Goal: Task Accomplishment & Management: Complete application form

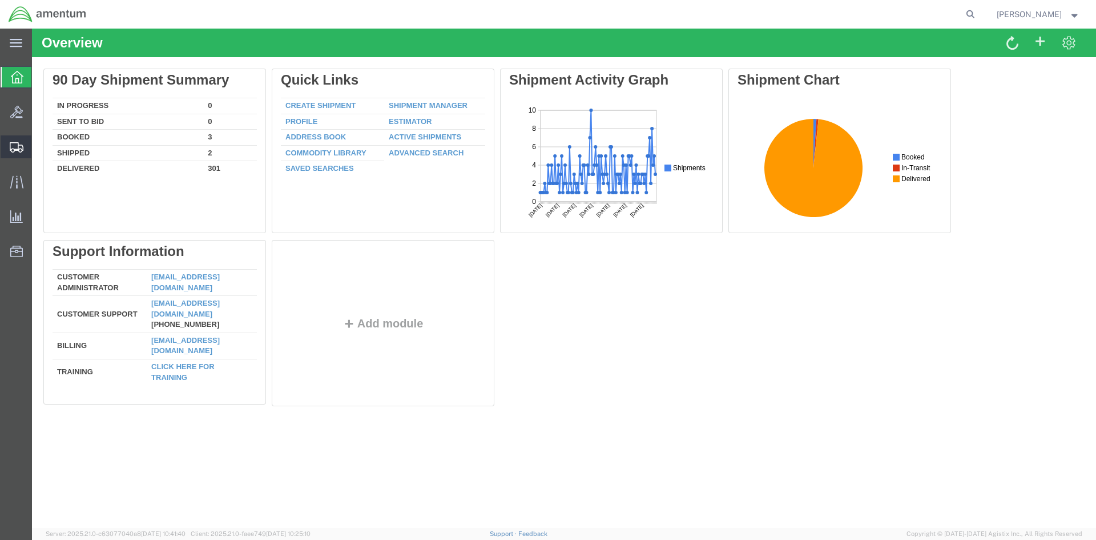
click at [0, 0] on span "Create Shipment" at bounding box center [0, 0] width 0 height 0
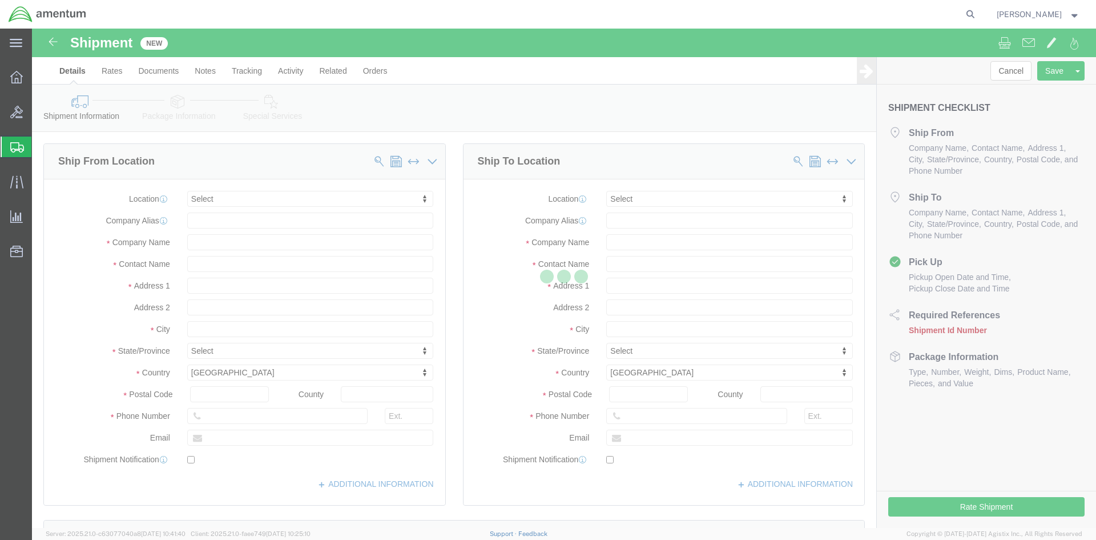
select select
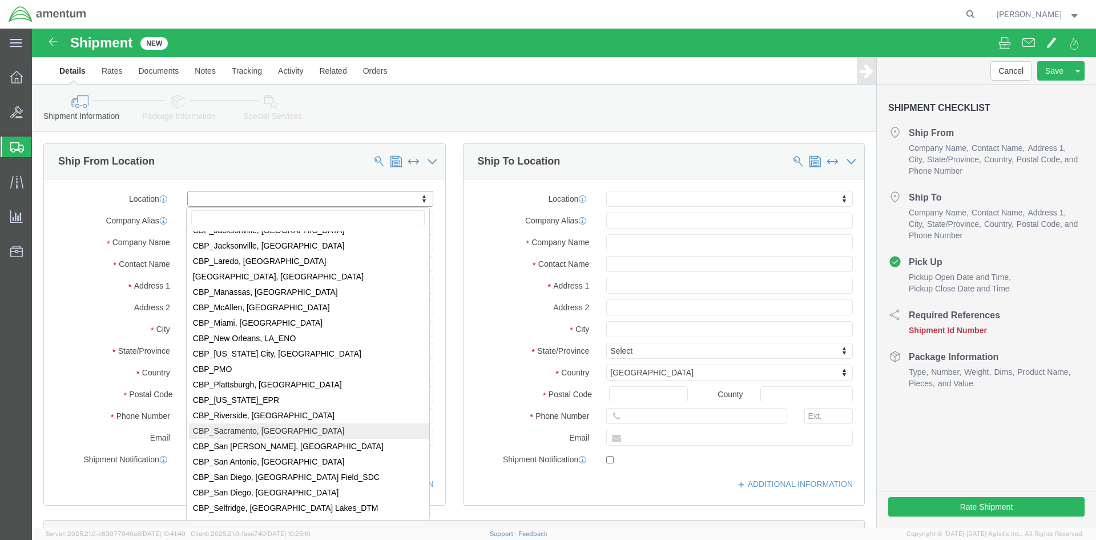
scroll to position [2341, 0]
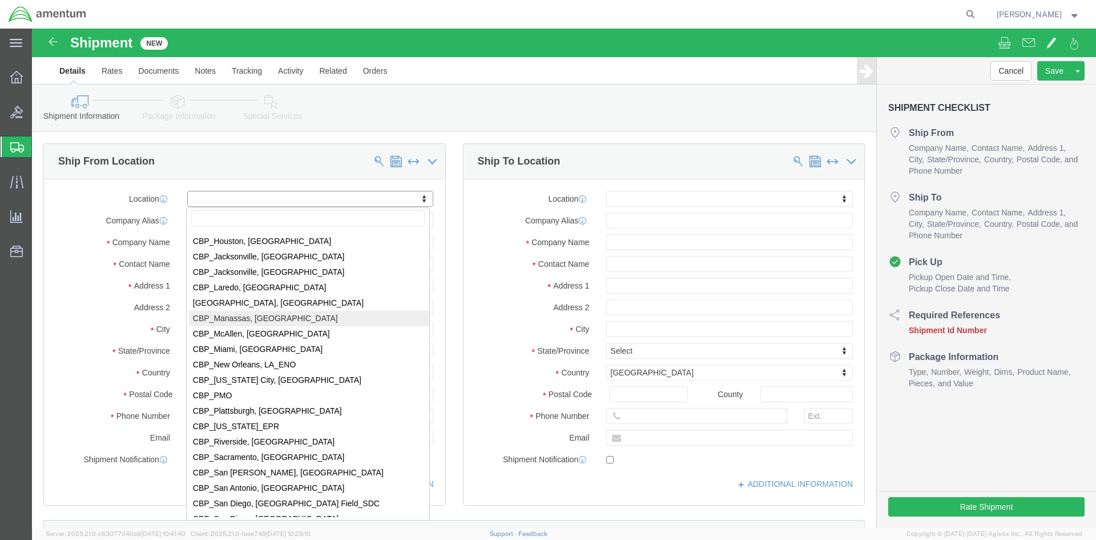
select select "49925"
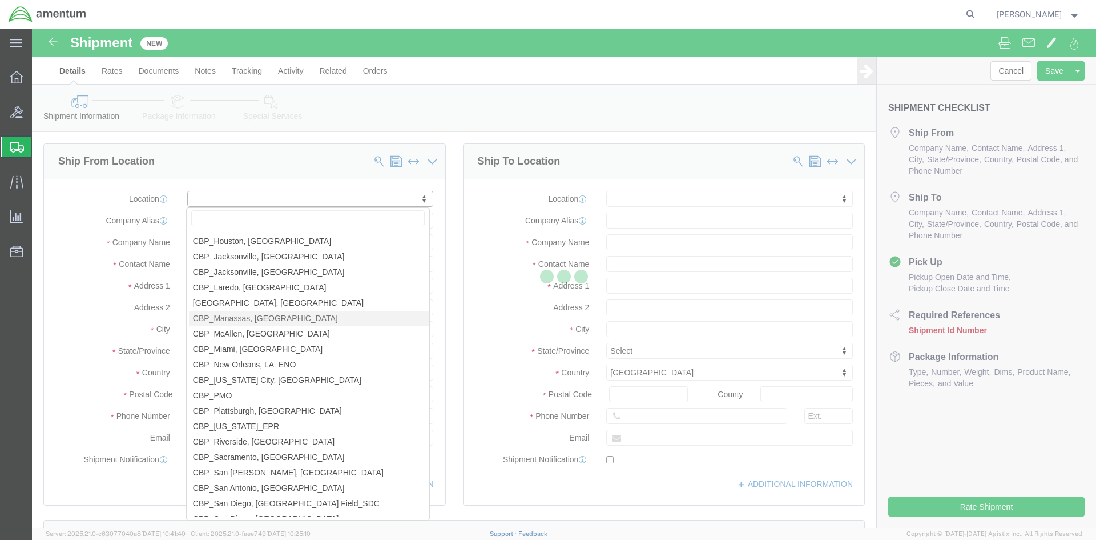
type input "[STREET_ADDRESS]"
type input "20110"
type input "[PHONE_NUMBER]"
type input "236"
type input "[PERSON_NAME][EMAIL_ADDRESS][PERSON_NAME][DOMAIN_NAME]"
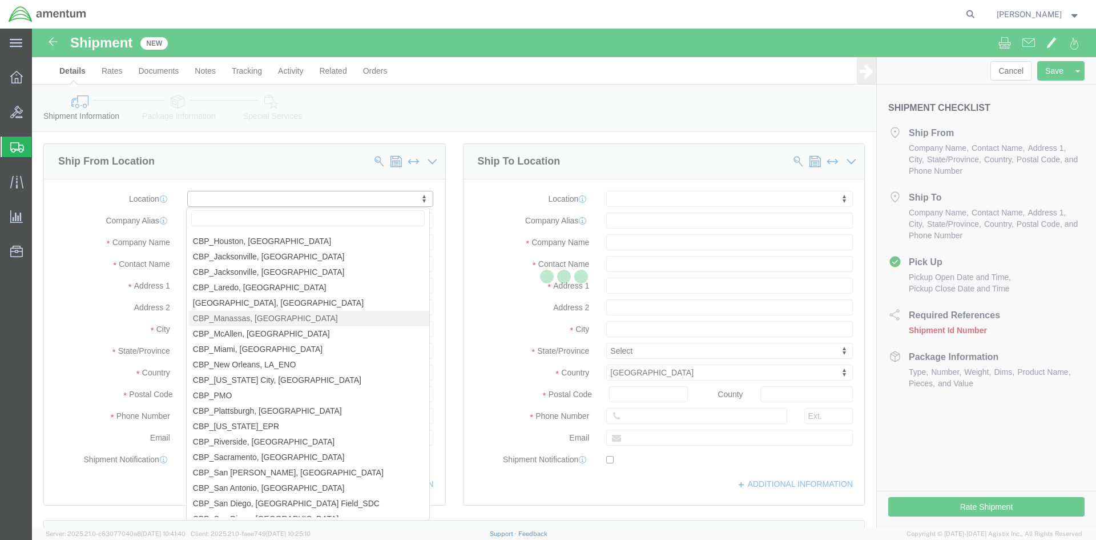
checkbox input "true"
type input "Amentum Services, Inc"
type input "[PERSON_NAME]"
type input "Manassas"
select select "VA"
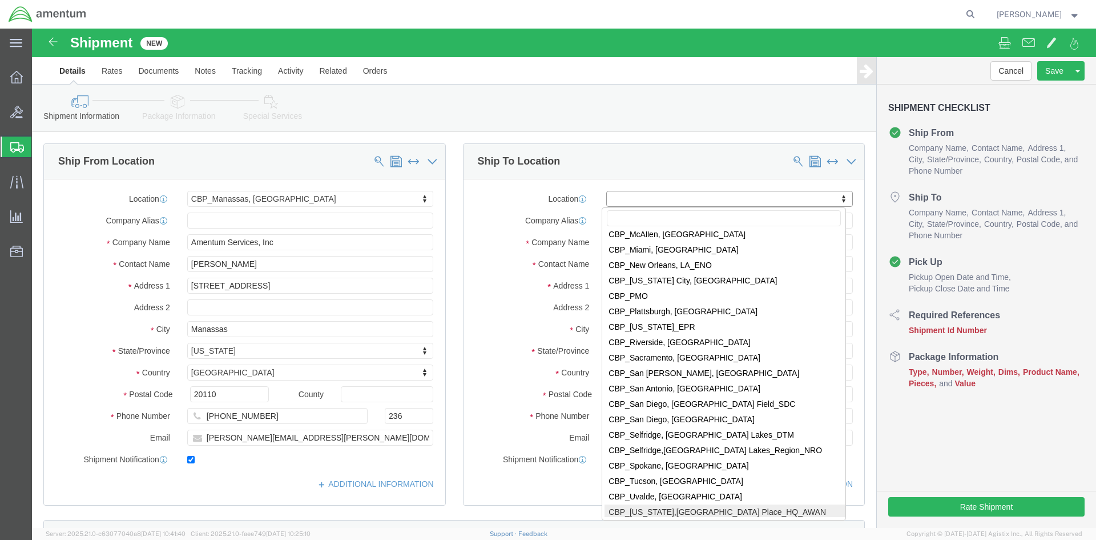
scroll to position [2398, 0]
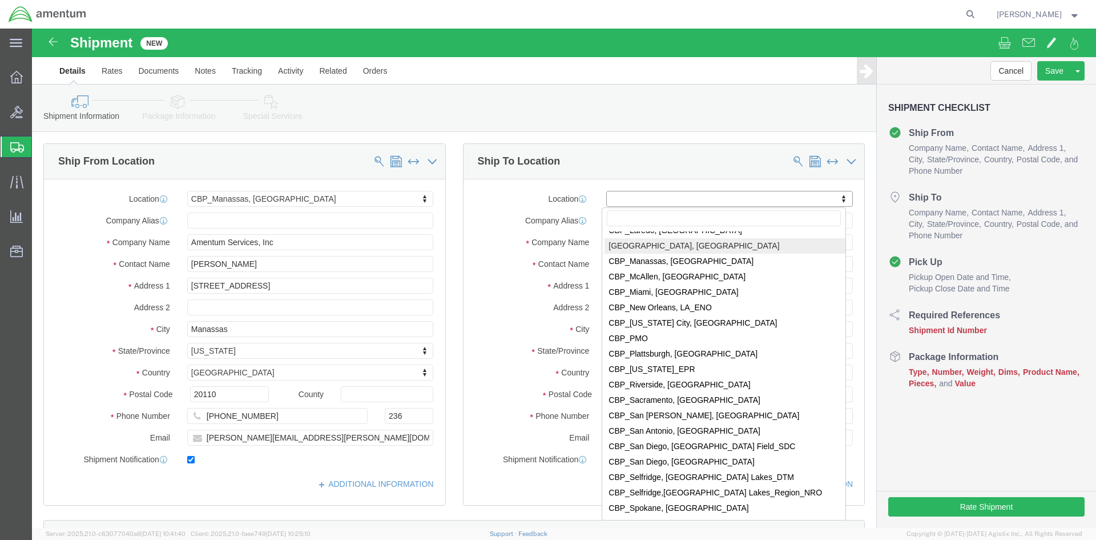
select select "49924"
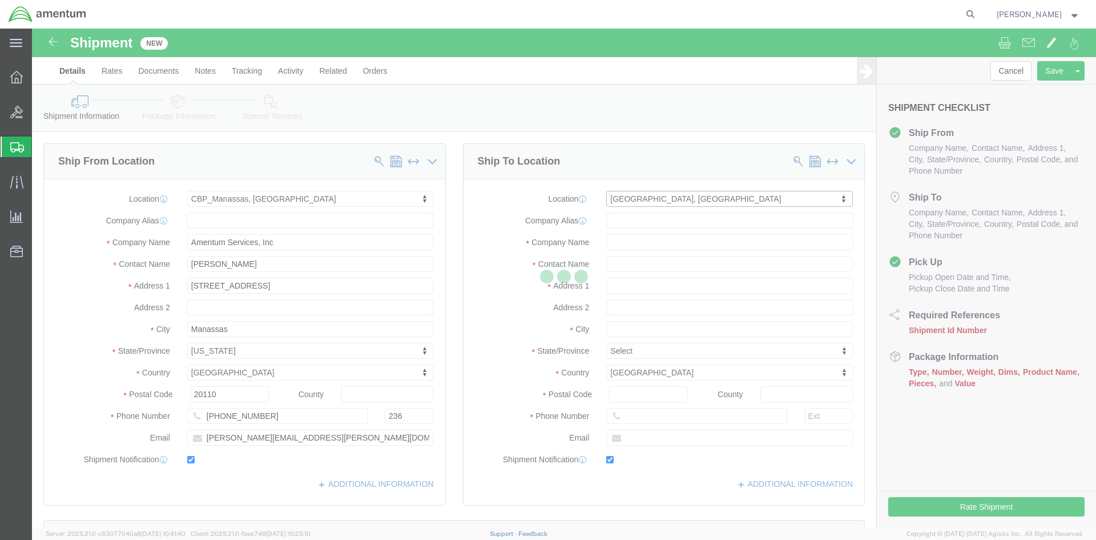
type input "[GEOGRAPHIC_DATA]"
type input "Suite 200"
type input "11735"
type input "[PHONE_NUMBER]"
type input "236"
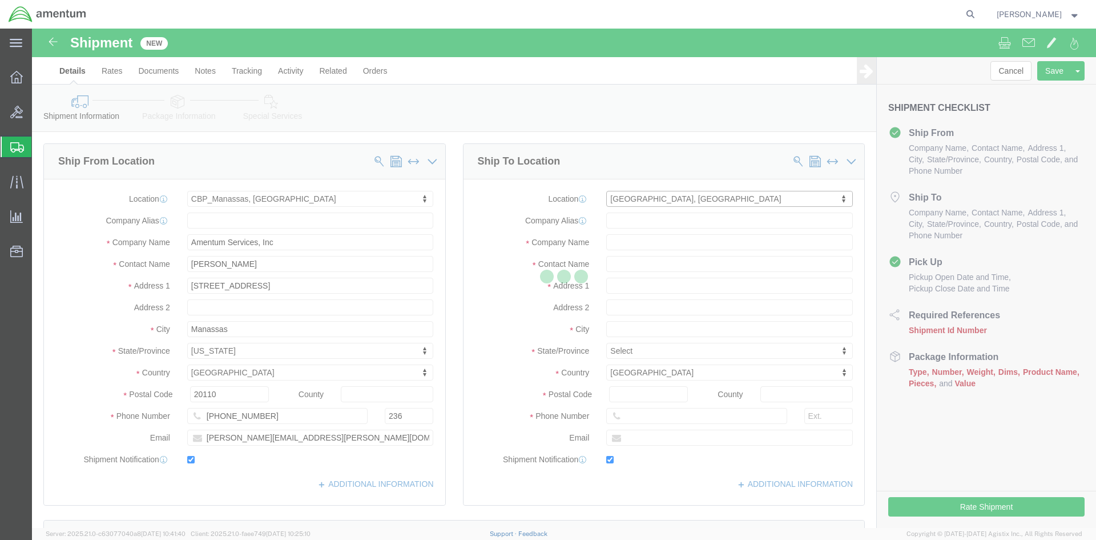
type input "[PERSON_NAME][EMAIL_ADDRESS][PERSON_NAME][DOMAIN_NAME]"
checkbox input "true"
type input "Amentum Services, Inc"
type input "[PERSON_NAME]"
type input "Farmingdale"
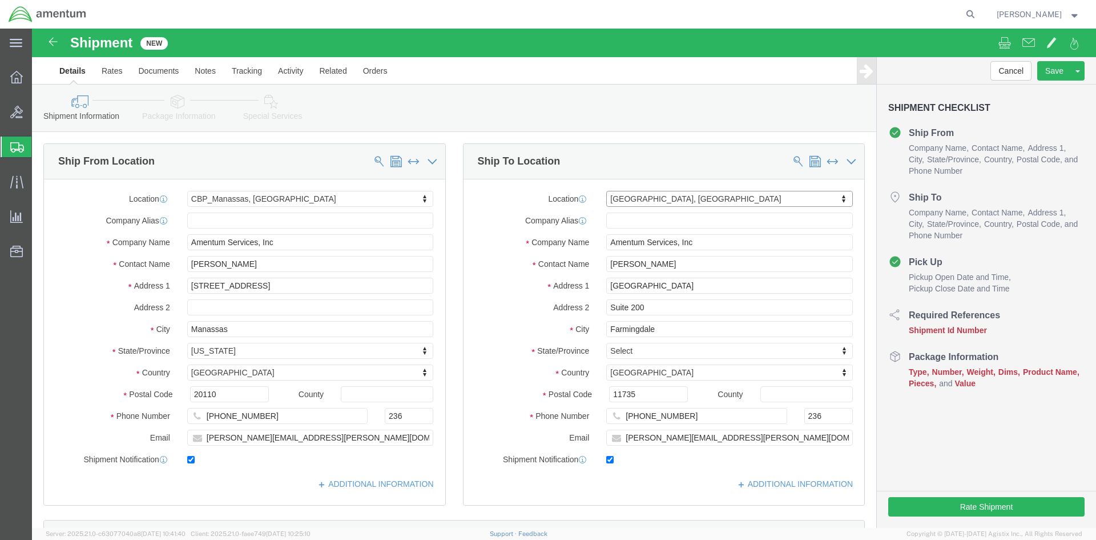
select select "NY"
click div "Location [GEOGRAPHIC_DATA], [GEOGRAPHIC_DATA] My Profile Location [PHONE_NUMBER…"
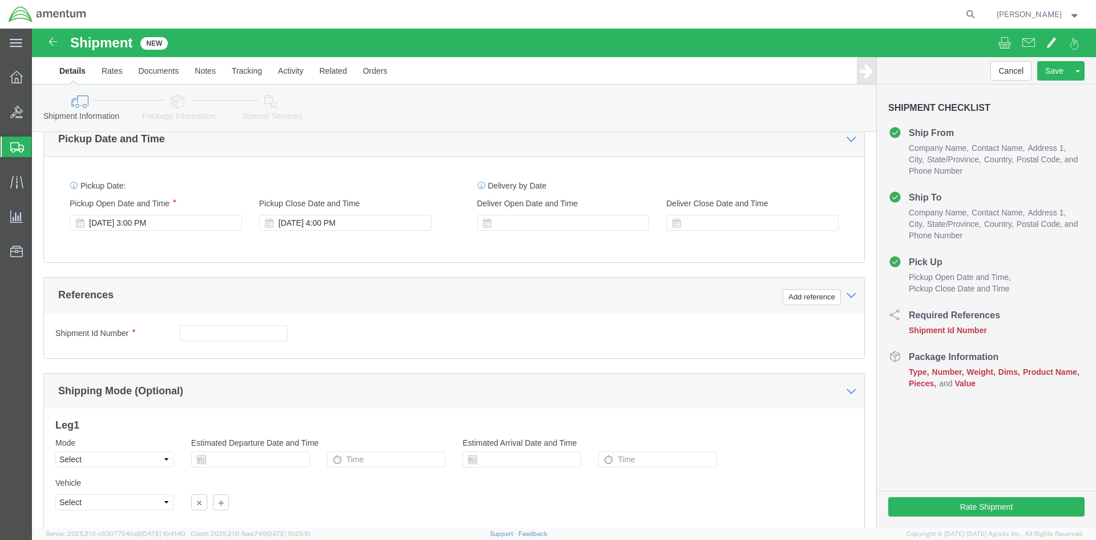
scroll to position [400, 0]
click button "Add reference"
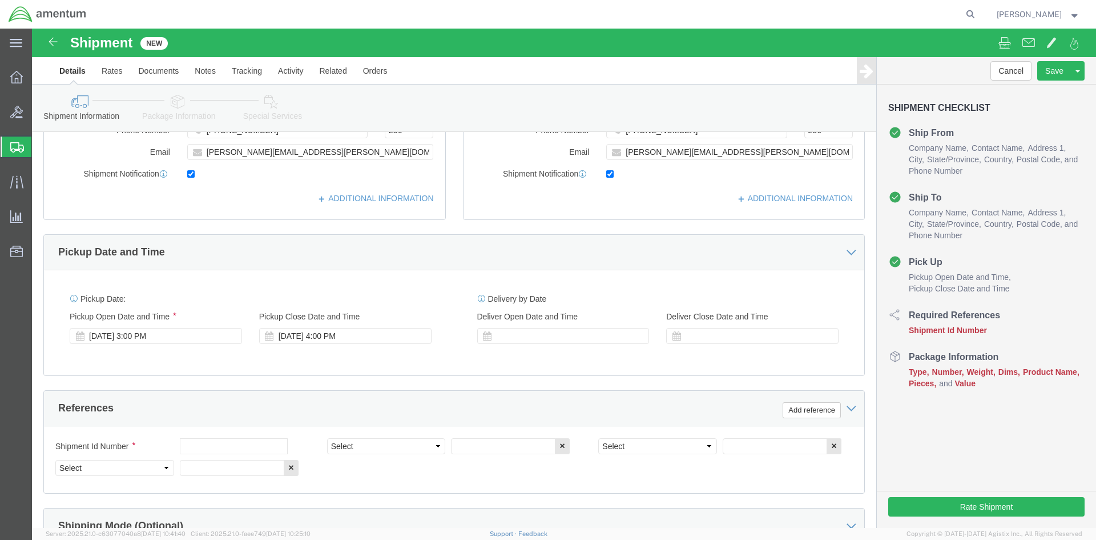
scroll to position [343, 0]
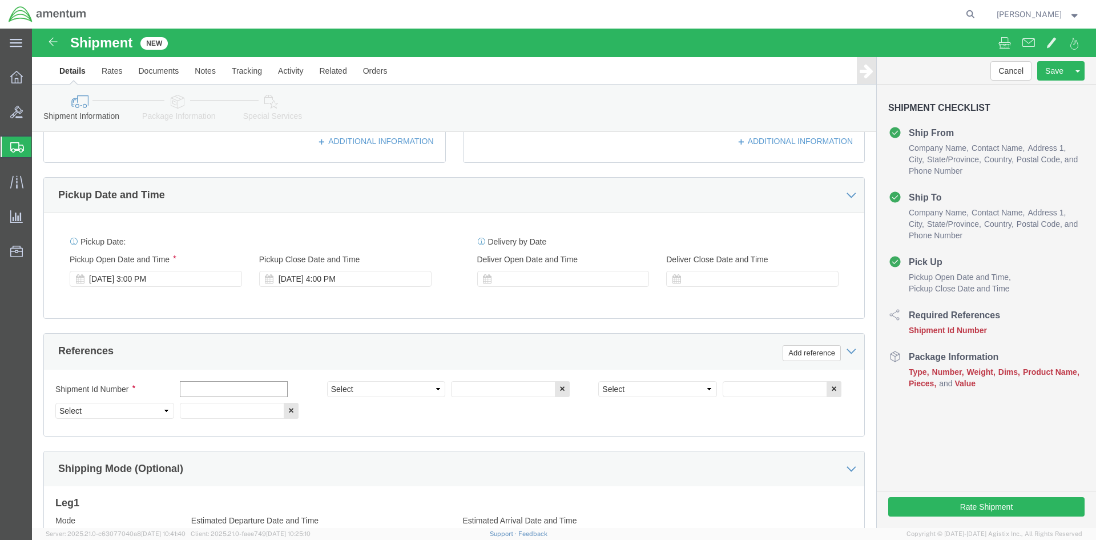
click input "text"
type input "a"
type input "A"
drag, startPoint x: 207, startPoint y: 360, endPoint x: 57, endPoint y: 361, distance: 150.2
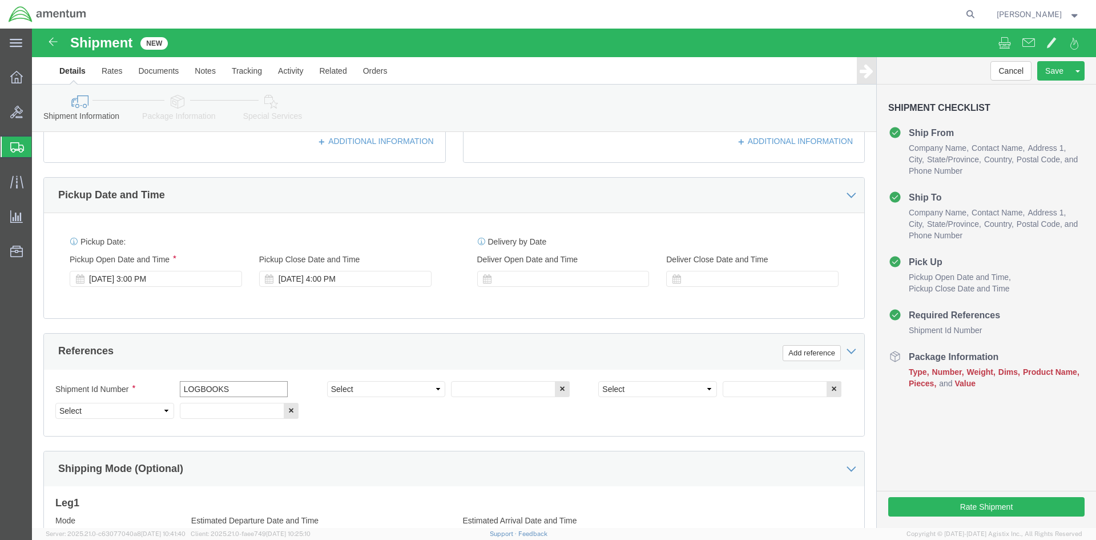
click div "Shipment Id Number LOGBOOKS"
type input "LOGBOOKS"
click select "Select Account Type Activity ID Airline Appointment Number ASN Batch Request # …"
select select "CUSTREF"
click select "Select Account Type Activity ID Airline Appointment Number ASN Batch Request # …"
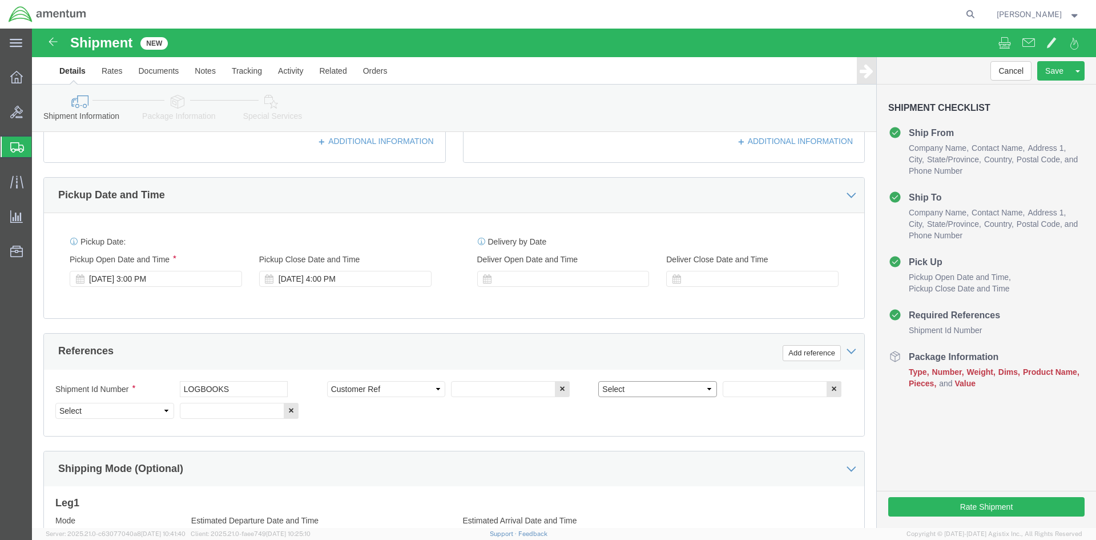
click select "Select Account Type Activity ID Airline Appointment Number ASN Batch Request # …"
select select "DEPT"
click select "Select Account Type Activity ID Airline Appointment Number ASN Batch Request # …"
select select "PROJNUM"
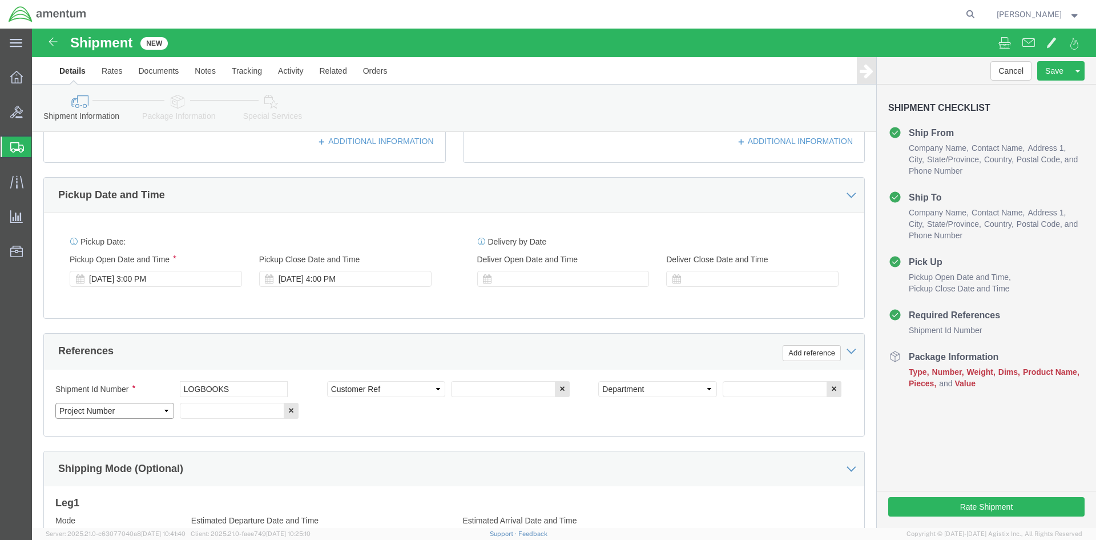
click select "Select Account Type Activity ID Airline Appointment Number ASN Batch Request # …"
click div "Select Account Type Activity ID Airline Appointment Number ASN Batch Request # …"
click input "text"
type input "LOGBOOKS"
click div "Shipment Id Number LOGBOOKS Select Account Type Activity ID Airline Appointment…"
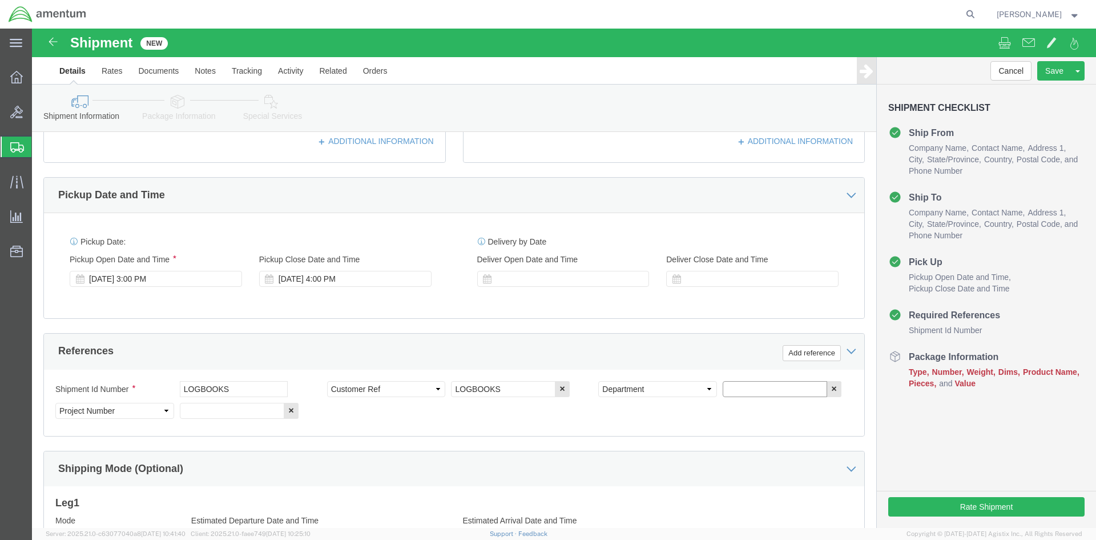
click input "text"
type input "CBP"
click input "text"
type input "6118.04.03.2219.000.NCR.0000"
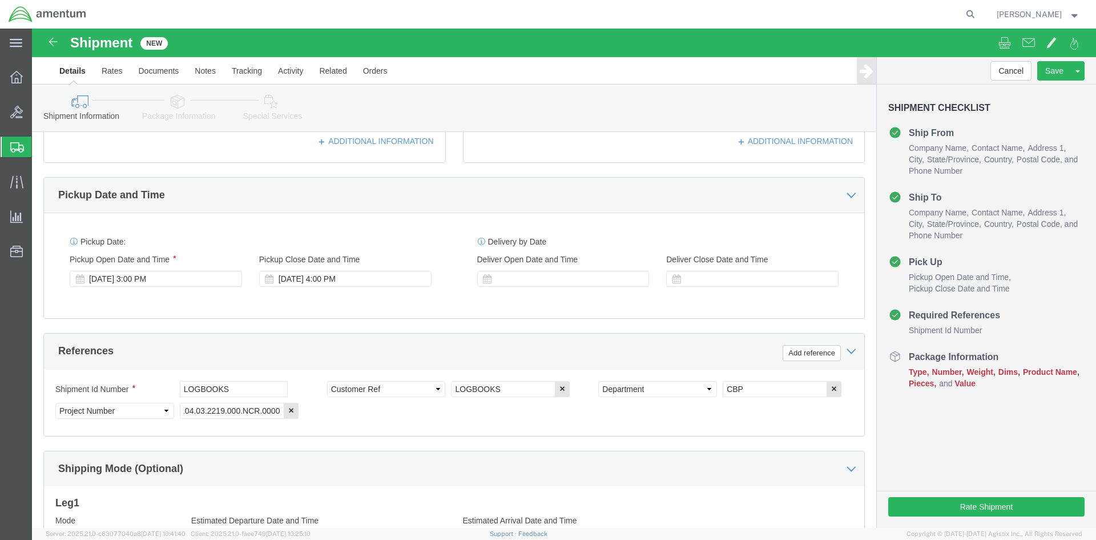
click div "Shipment Id Number LOGBOOKS Select Account Type Activity ID Airline Appointment…"
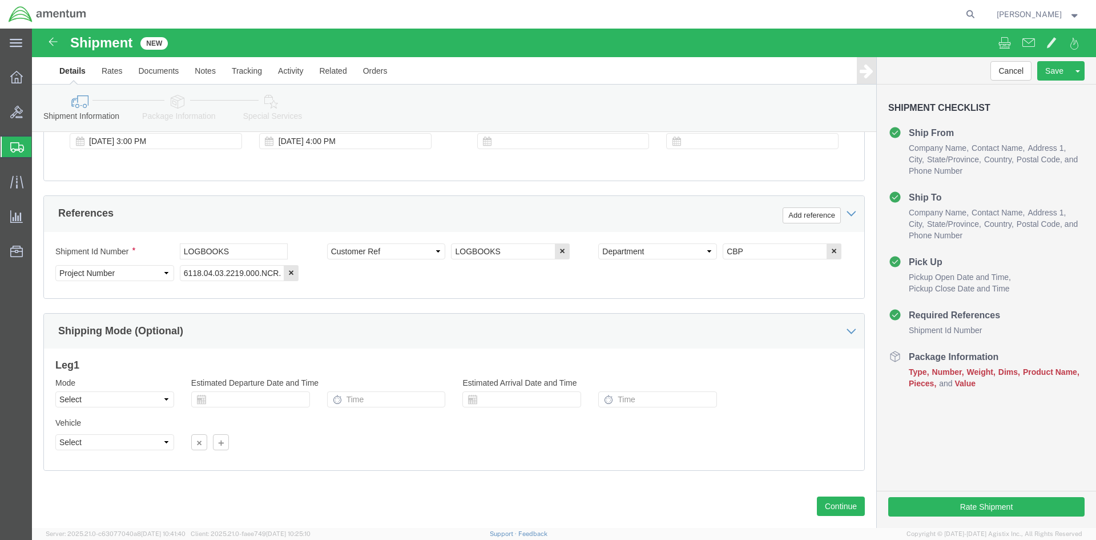
scroll to position [503, 0]
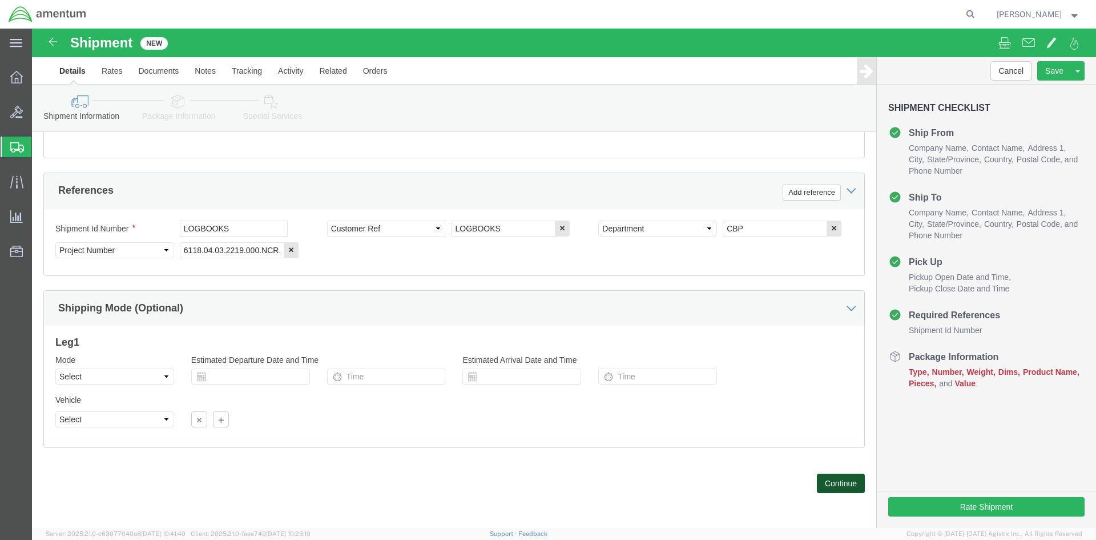
click button "Continue"
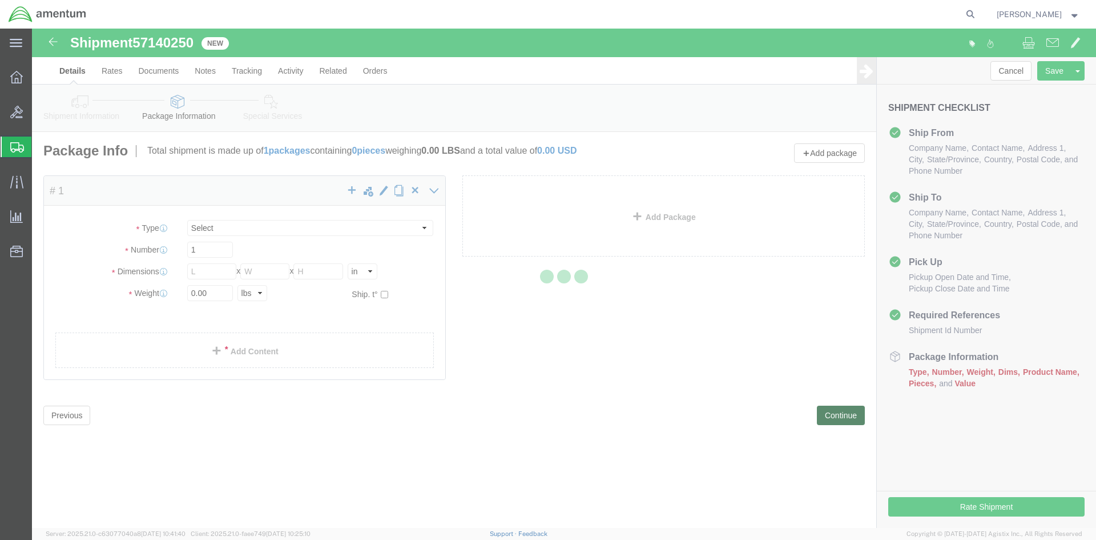
select select "CBOX"
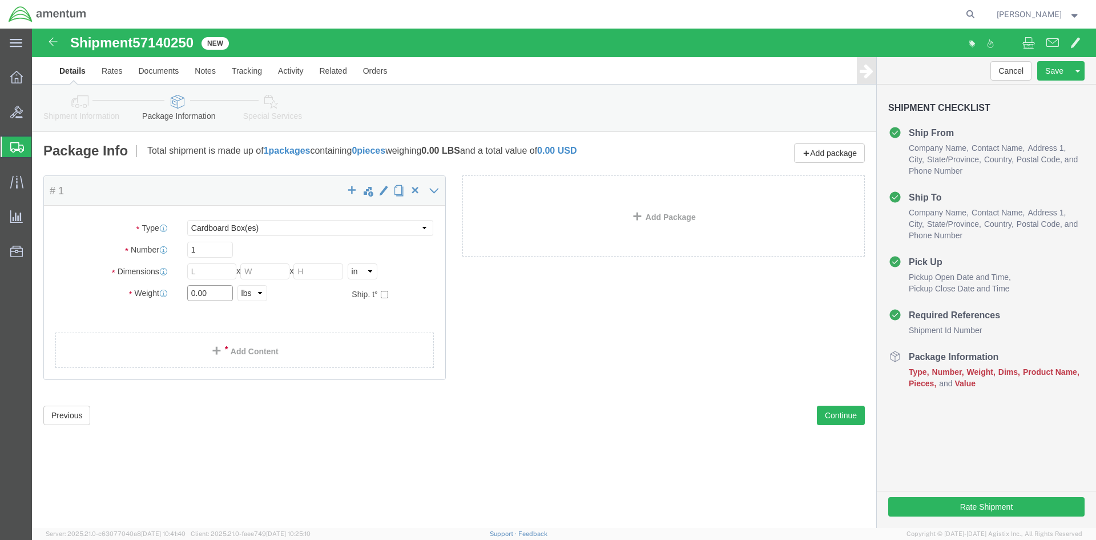
drag, startPoint x: 176, startPoint y: 266, endPoint x: 103, endPoint y: 262, distance: 73.2
click div "Weight 0.00 Select kgs lbs Ship. t°"
type input "2.0"
click select "Select BCK Boxes Bale(s) Basket(s) Bolt(s) Bottle(s) Buckets Bulk Bundle(s) Can…"
select select "PAK"
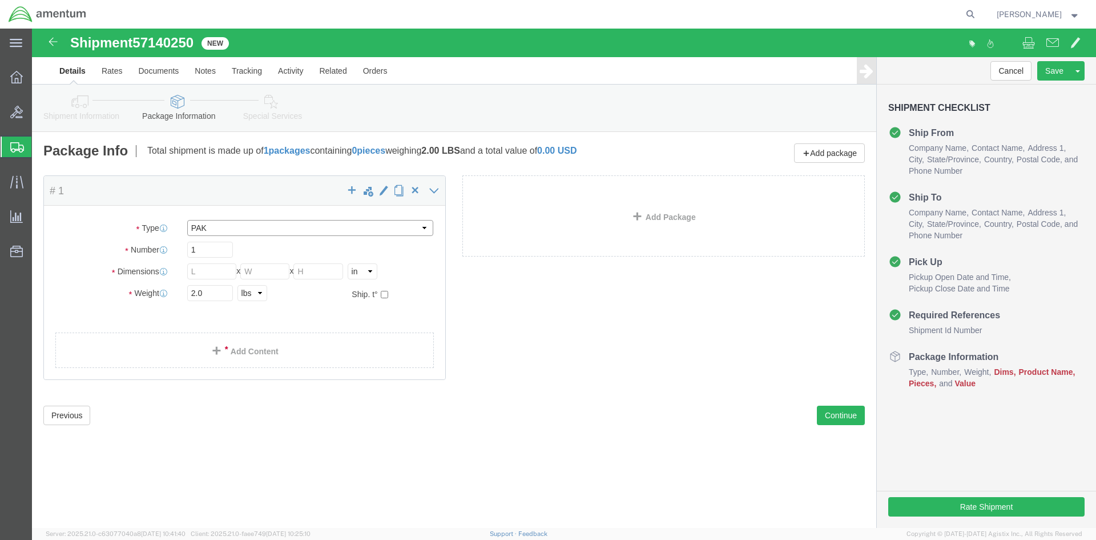
click select "Select BCK Boxes Bale(s) Basket(s) Bolt(s) Bottle(s) Buckets Bulk Bundle(s) Can…"
type input "10.25"
type input "12.75"
type input "1.00"
click select "Select BCK Boxes Bale(s) Basket(s) Bolt(s) Bottle(s) Buckets Bulk Bundle(s) Can…"
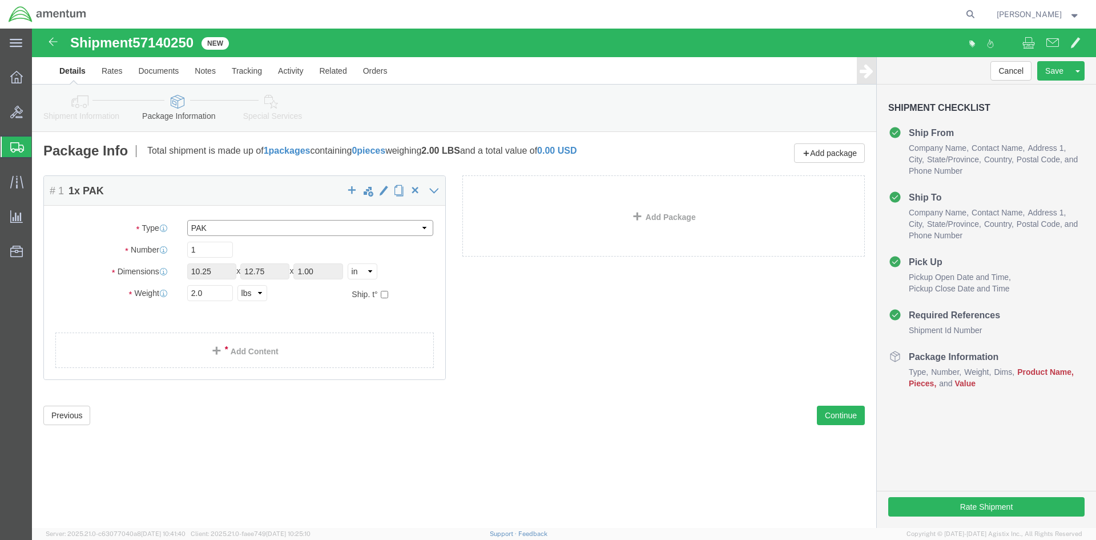
select select "ENV"
click select "Select BCK Boxes Bale(s) Basket(s) Bolt(s) Bottle(s) Buckets Bulk Bundle(s) Can…"
type input "9.50"
type input "12.50"
type input "0.25"
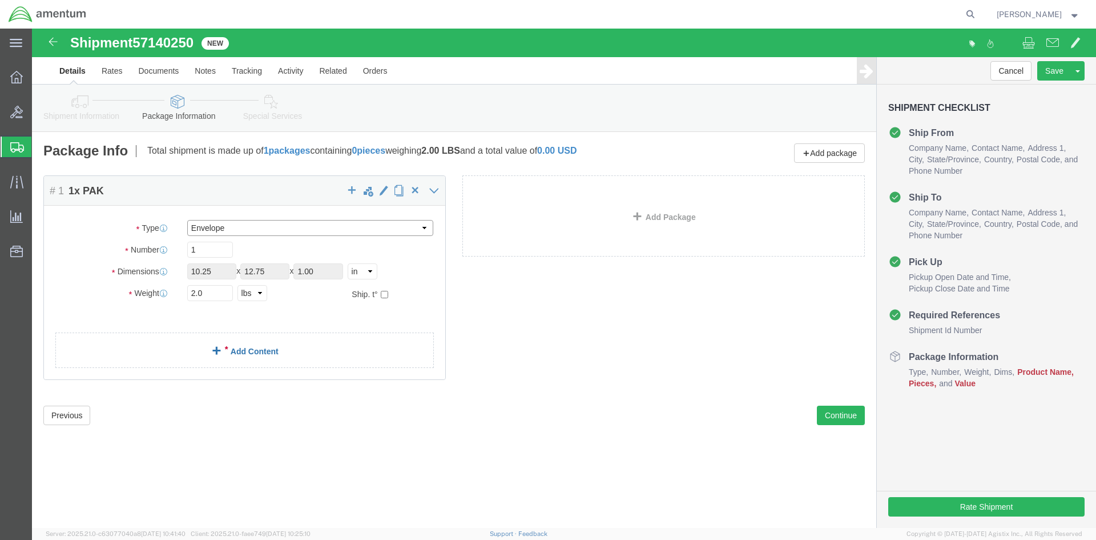
type input "1"
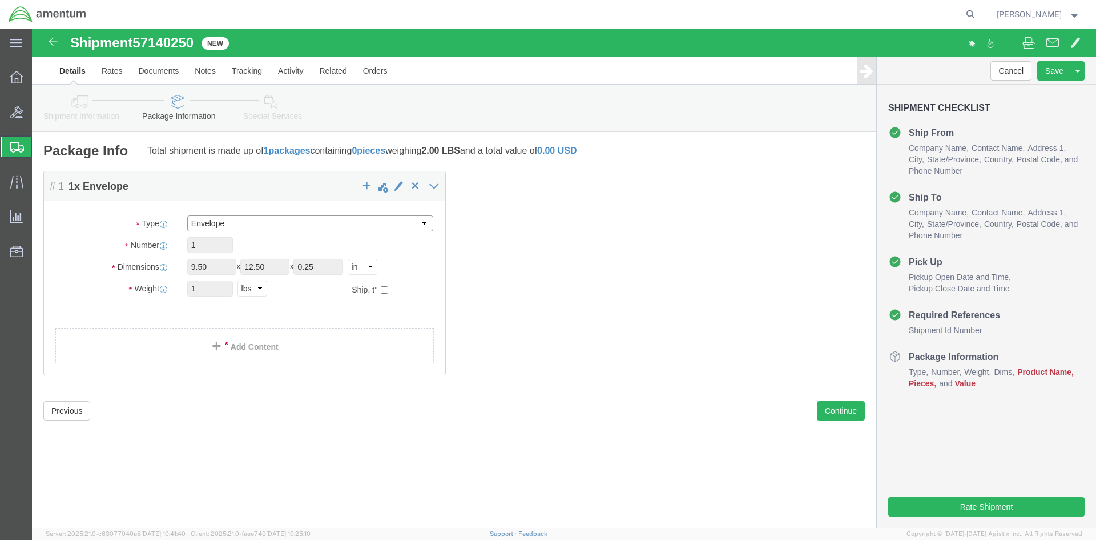
click select "Select BCK Boxes Bale(s) Basket(s) Bolt(s) Bottle(s) Buckets Bulk Bundle(s) Can…"
click div "Package Content # 1 1 x Envelope Package Type Select BCK Boxes Bale(s) Basket(s…"
click select "Select BCK Boxes Bale(s) Basket(s) Bolt(s) Bottle(s) Buckets Bulk Bundle(s) Can…"
click input "9.50"
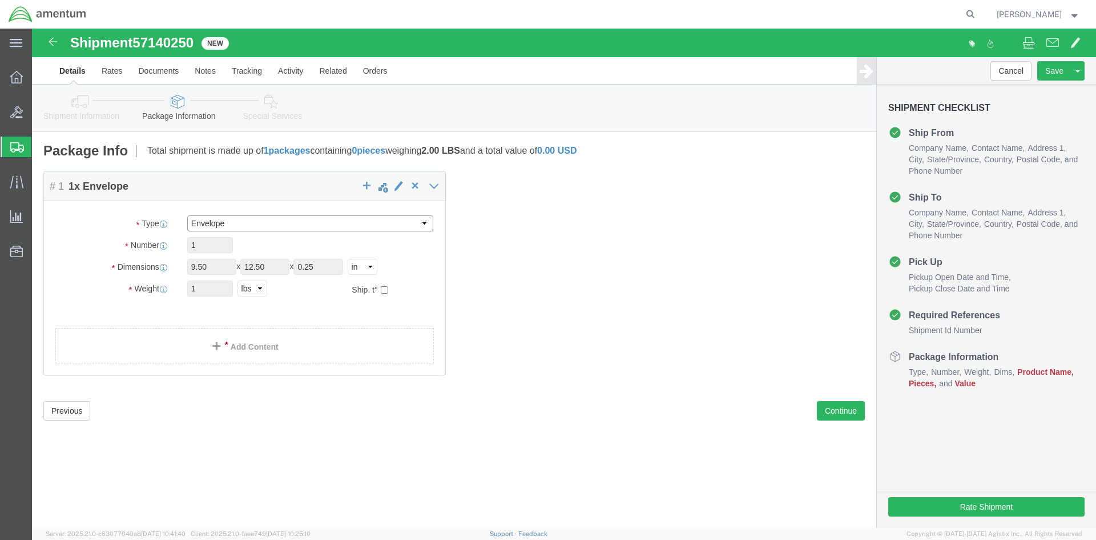
click select "Select BCK Boxes Bale(s) Basket(s) Bolt(s) Bottle(s) Buckets Bulk Bundle(s) Can…"
select select "YRPK"
click select "Select BCK Boxes Bale(s) Basket(s) Bolt(s) Bottle(s) Buckets Bulk Bundle(s) Can…"
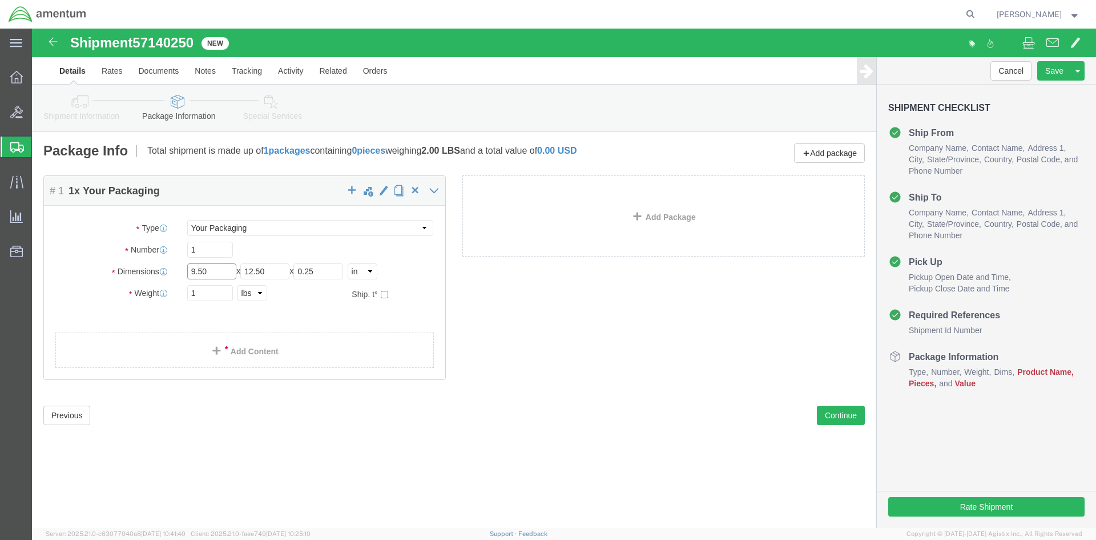
drag, startPoint x: 185, startPoint y: 241, endPoint x: 108, endPoint y: 243, distance: 76.5
click div "Dimensions Length 9.50 x Width 12.50 x Height 0.25 Select cm ft in"
type input "13"
type input "1.25"
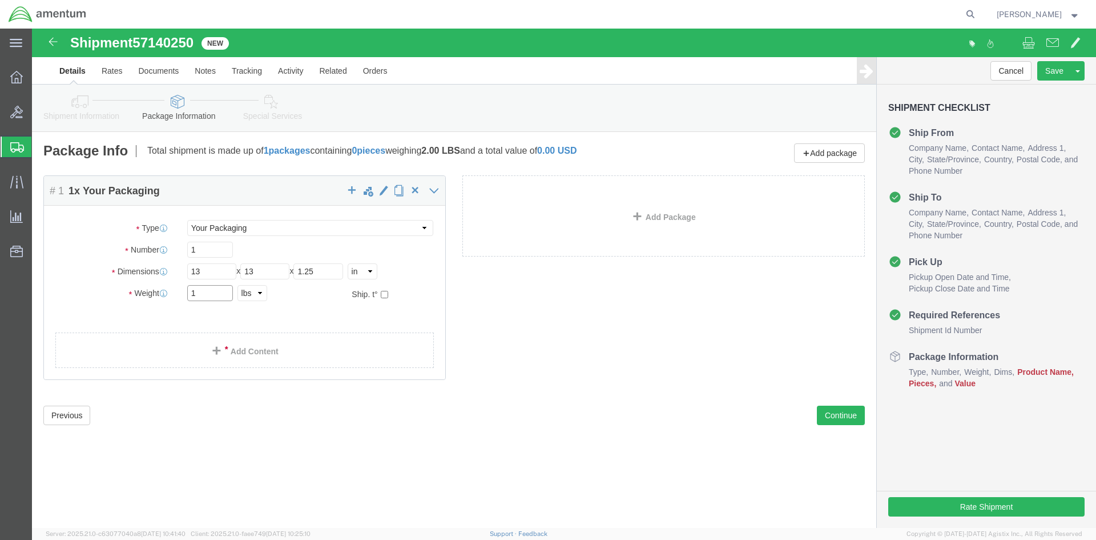
click input "1"
type input "2"
click div "2 Select kgs lbs"
click div "Package Content # 1 1 x Your Packaging Package Type Select BCK Boxes Bale(s) Ba…"
click link "Add Content"
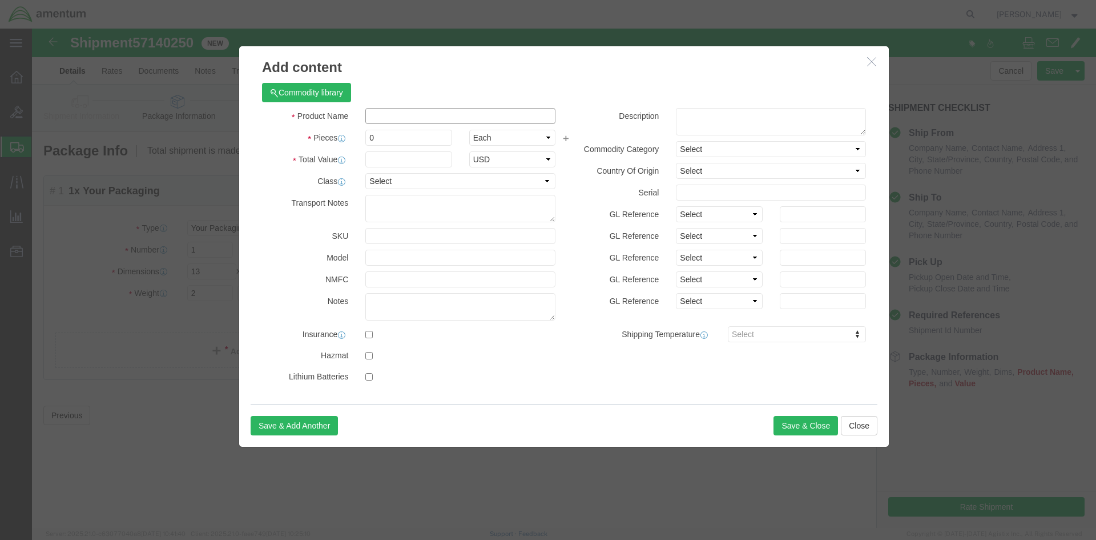
click input "text"
type input "LOGBOOKS"
click input "0"
type input "1"
click input "text"
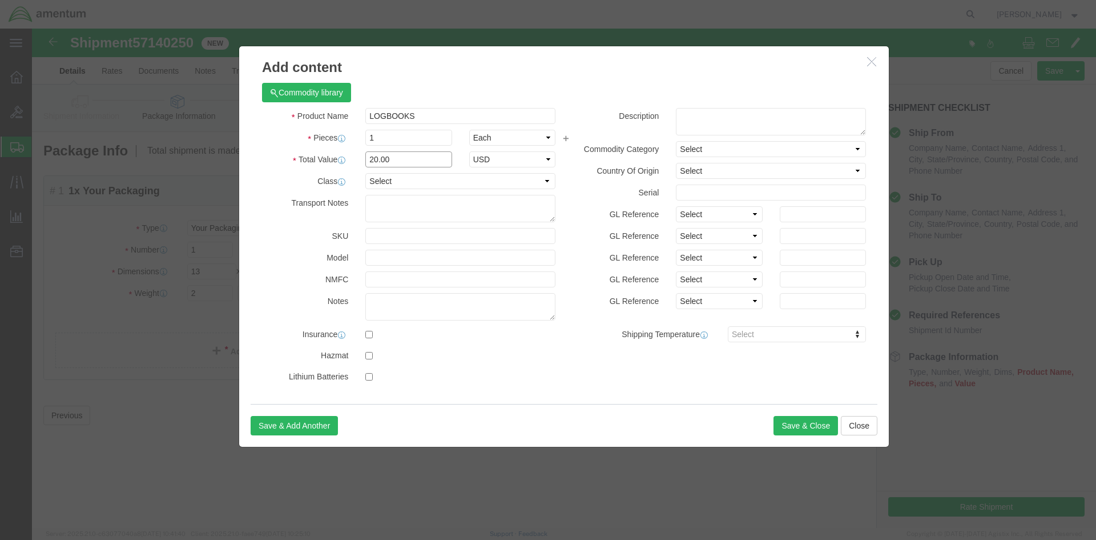
type input "20.00"
click div "Product Name LOGBOOKS Pieces 1 Select Bag Barrels 100Board Feet Bottle Box Blis…"
click button "Save & Close"
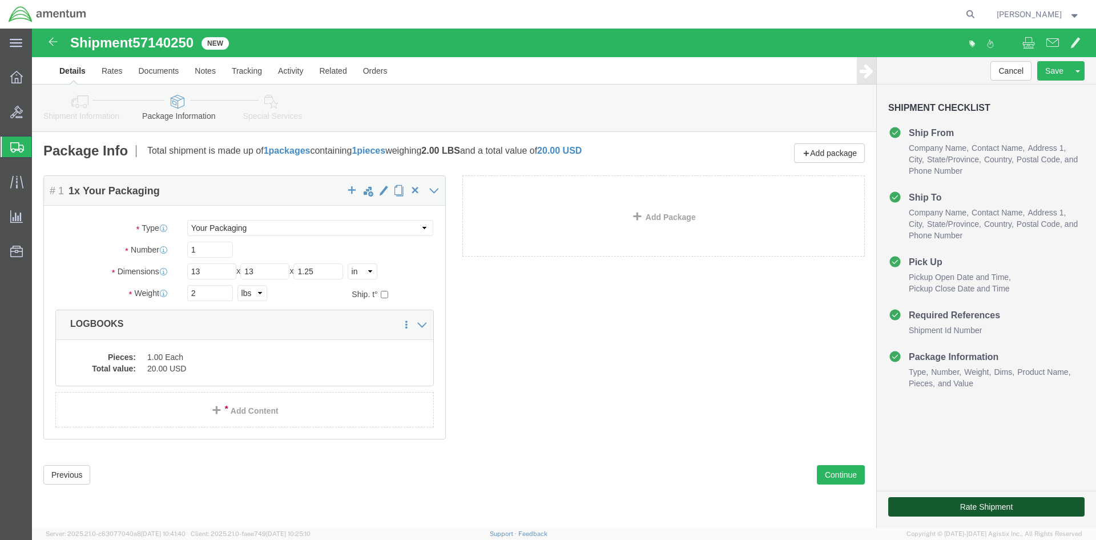
click button "Rate Shipment"
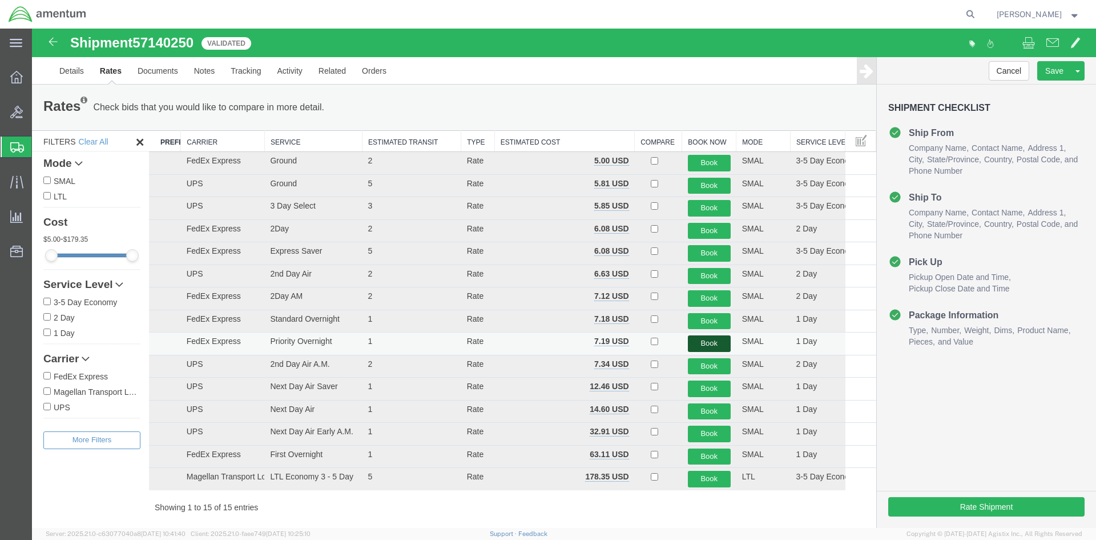
click at [701, 346] on button "Book" at bounding box center [709, 343] width 43 height 17
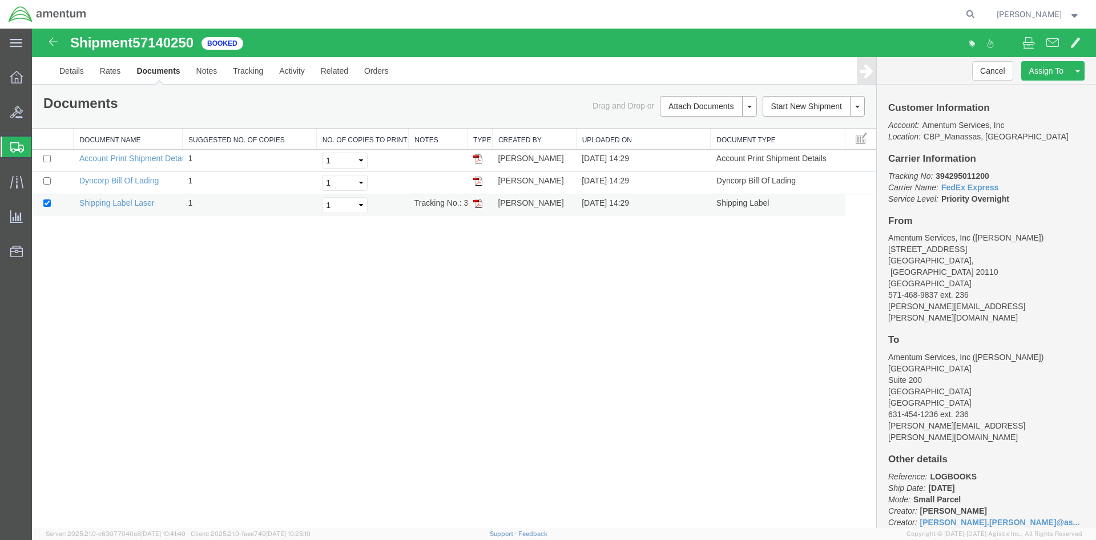
click at [481, 199] on img at bounding box center [477, 203] width 9 height 9
